Goal: Check status

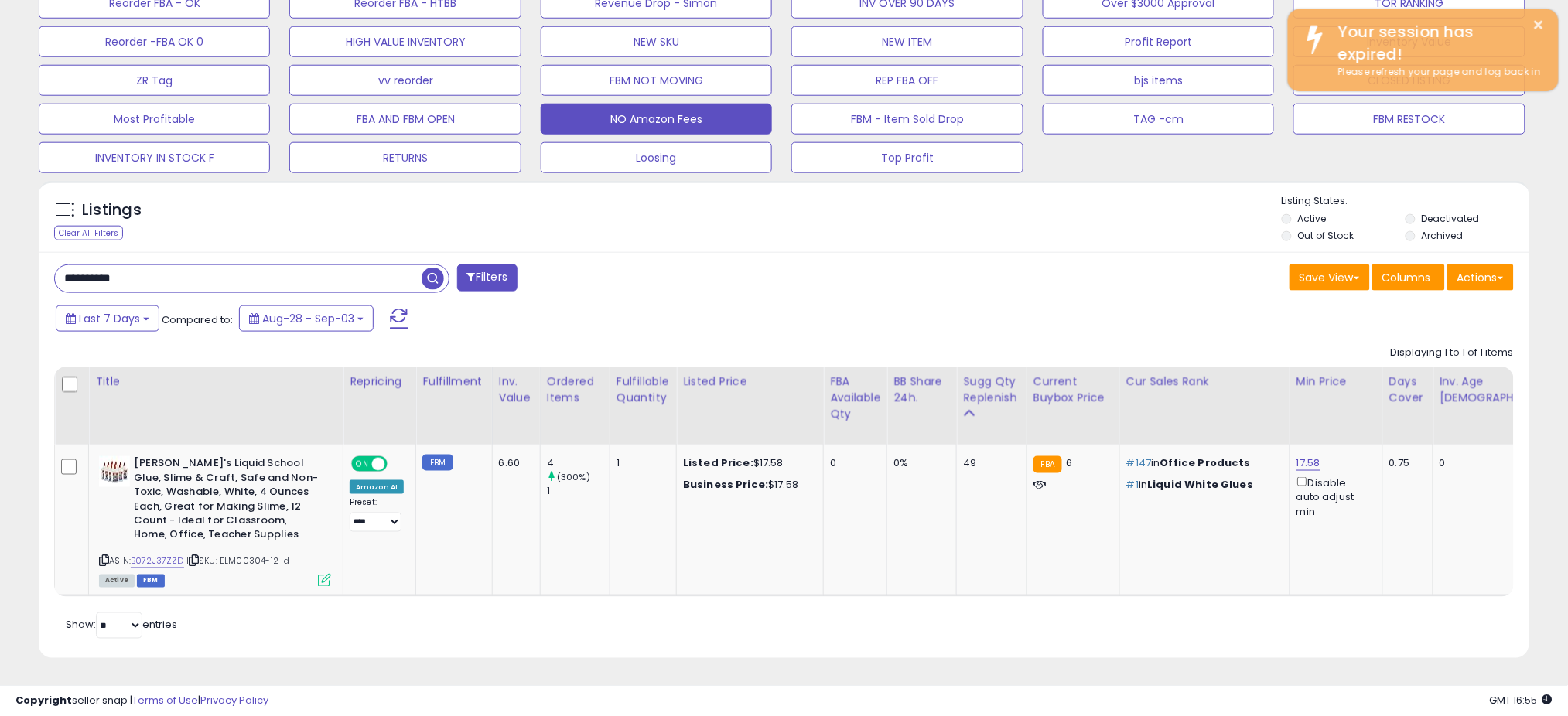
scroll to position [317, 864]
